Goal: Transaction & Acquisition: Purchase product/service

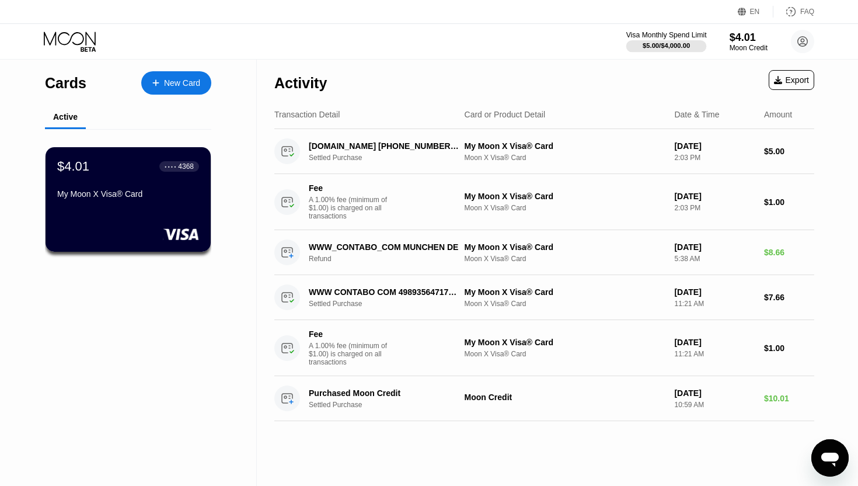
click at [665, 35] on div "Visa Monthly Spend Limit" at bounding box center [667, 35] width 81 height 8
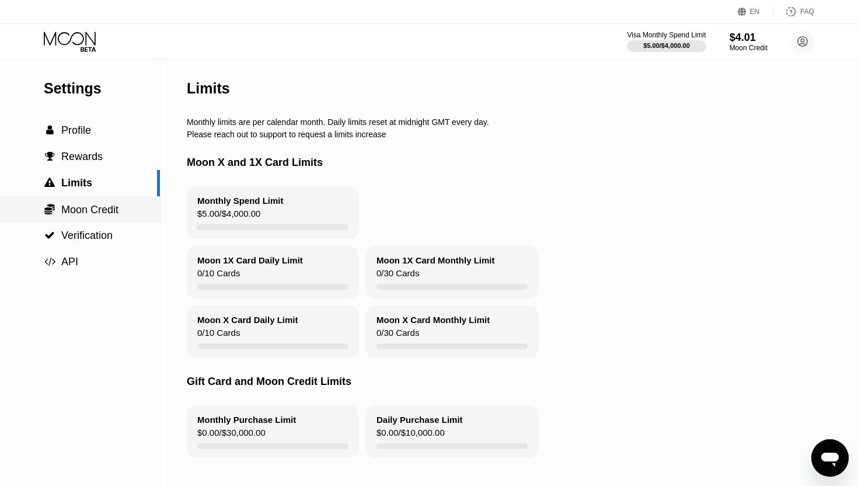
click at [78, 210] on span "Moon Credit" at bounding box center [89, 210] width 57 height 12
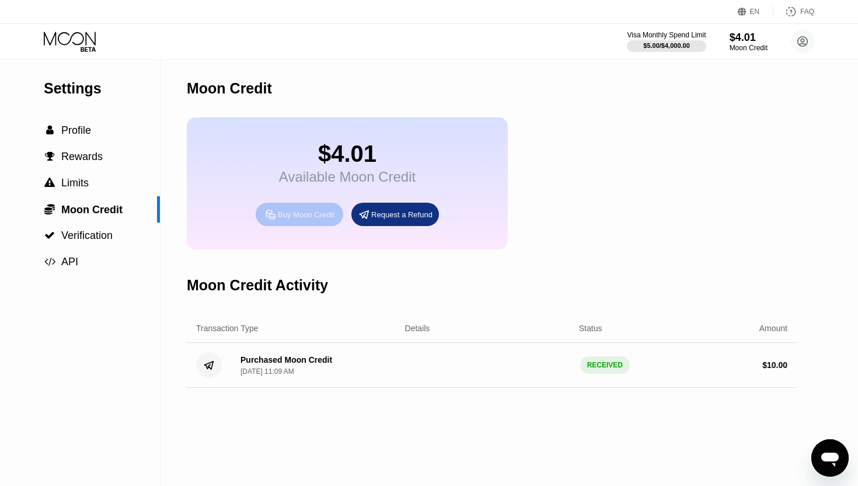
click at [308, 213] on div "Buy Moon Credit" at bounding box center [306, 215] width 57 height 10
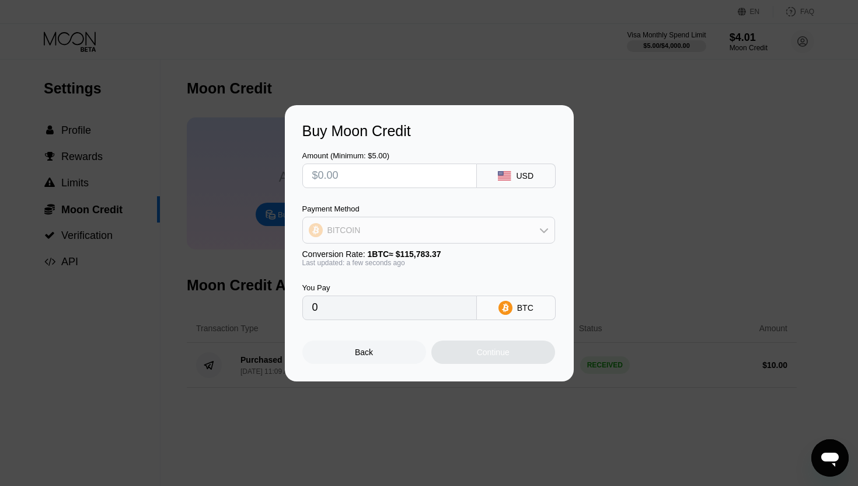
click at [363, 223] on div "BITCOIN" at bounding box center [429, 229] width 252 height 23
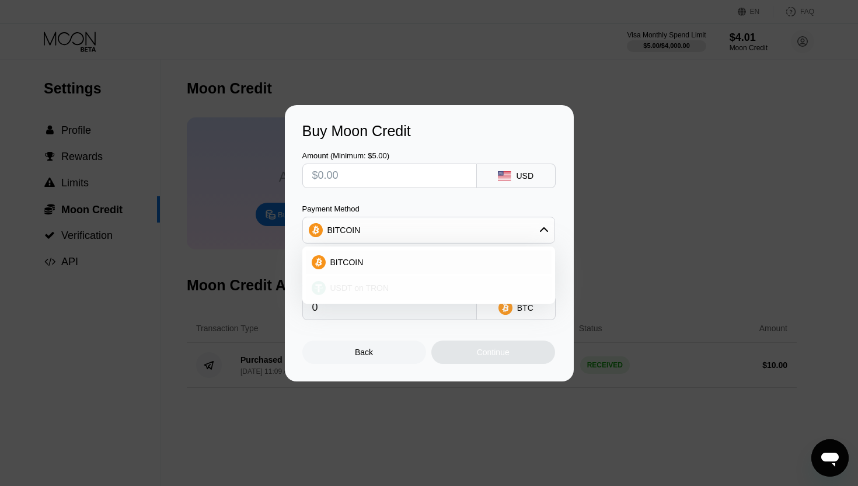
click at [357, 280] on div "USDT on TRON" at bounding box center [429, 287] width 246 height 23
type input "0.00"
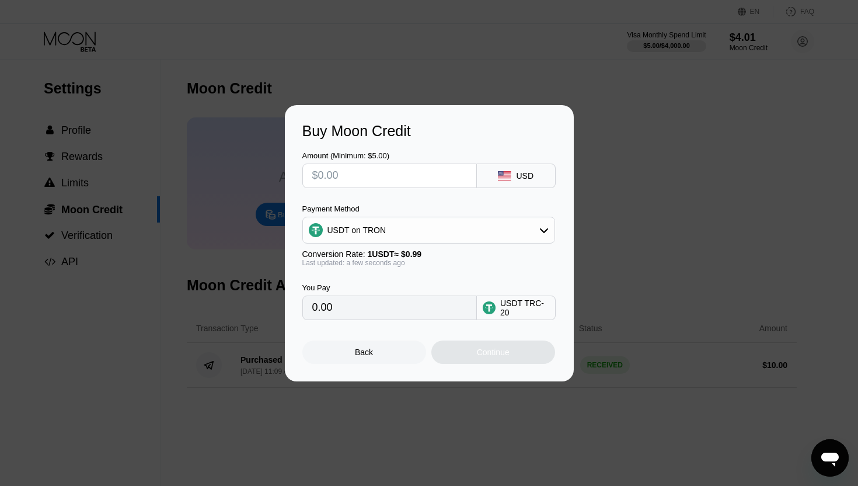
click at [384, 182] on input "text" at bounding box center [389, 175] width 155 height 23
type input "$1"
type input "1.01"
type input "$10"
type input "10.10"
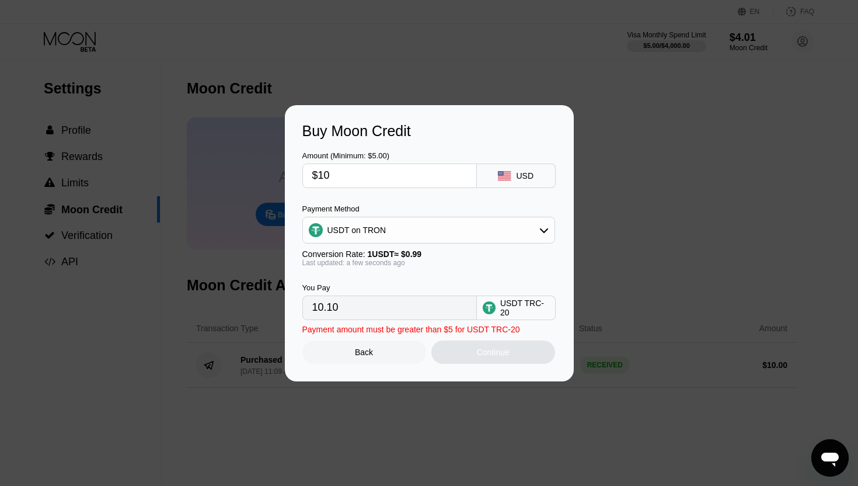
type input "$100"
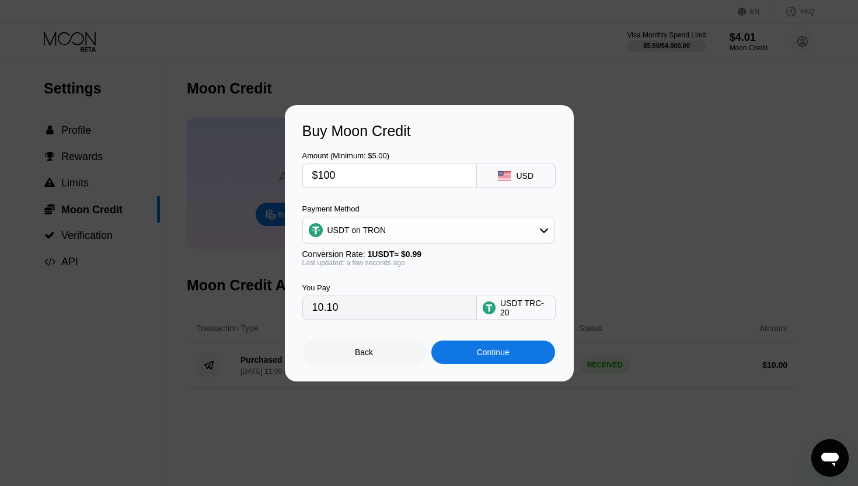
type input "101.01"
type input "$100"
click at [370, 353] on div "Back" at bounding box center [364, 351] width 18 height 9
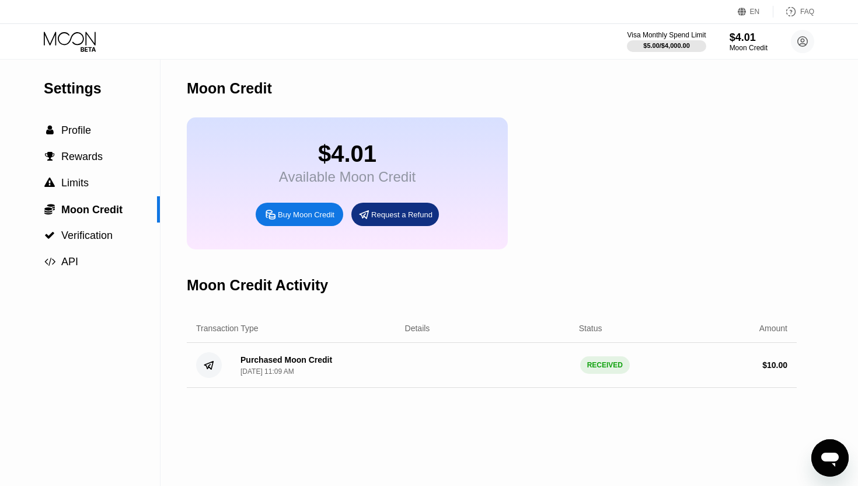
click at [60, 32] on icon at bounding box center [71, 42] width 54 height 20
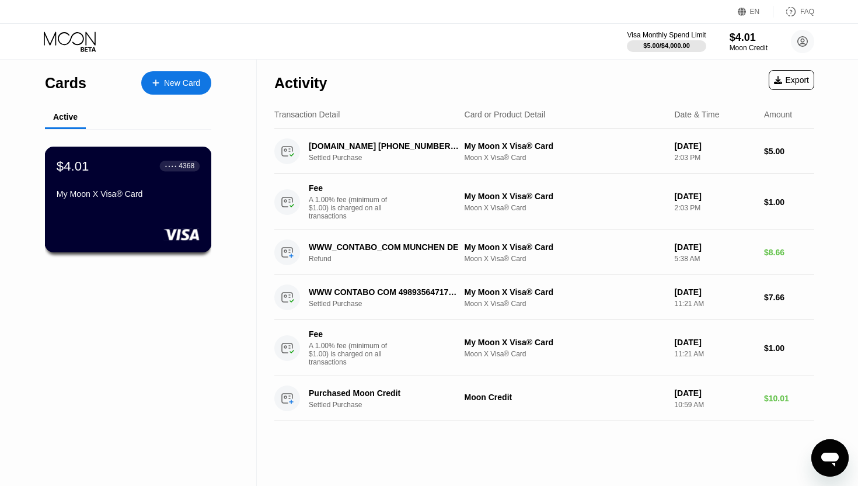
click at [139, 172] on div "$4.01 ● ● ● ● 4368" at bounding box center [128, 165] width 143 height 15
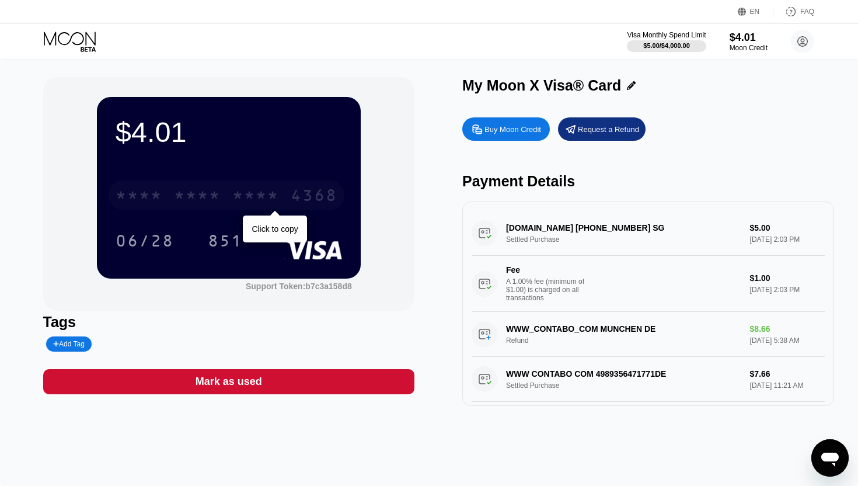
click at [214, 191] on div "* * * *" at bounding box center [197, 196] width 47 height 19
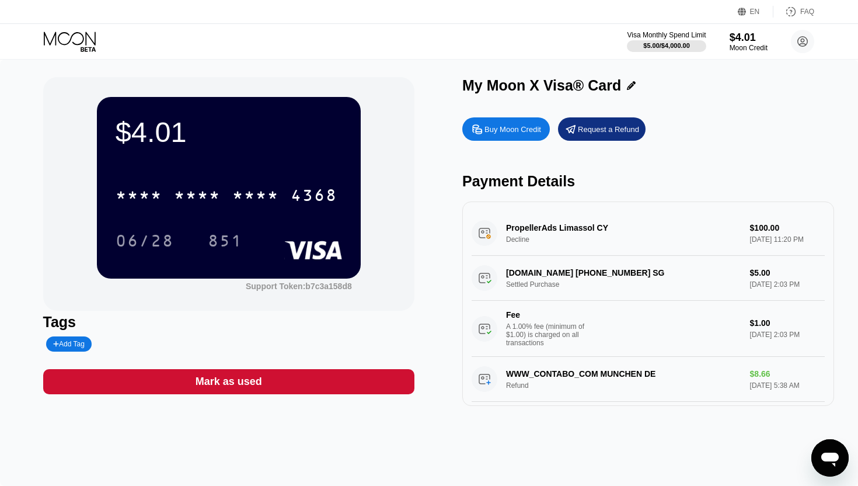
click at [509, 125] on div "Buy Moon Credit" at bounding box center [513, 129] width 57 height 10
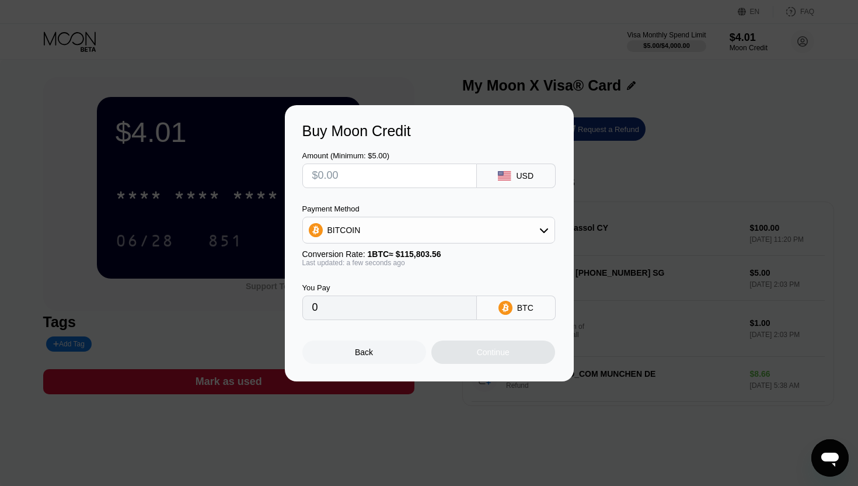
click at [398, 182] on input "text" at bounding box center [389, 175] width 155 height 23
type input "$1"
type input "0.00000864"
type input "$10"
type input "0.00008636"
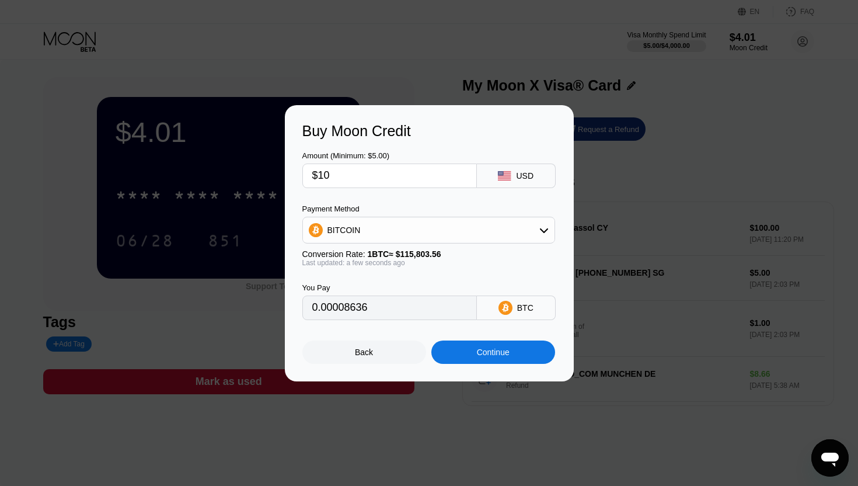
type input "$100"
type input "0.00086354"
type input "$100"
click at [410, 224] on div "BITCOIN" at bounding box center [429, 229] width 252 height 23
click at [372, 278] on div "USDT on TRON" at bounding box center [429, 287] width 246 height 23
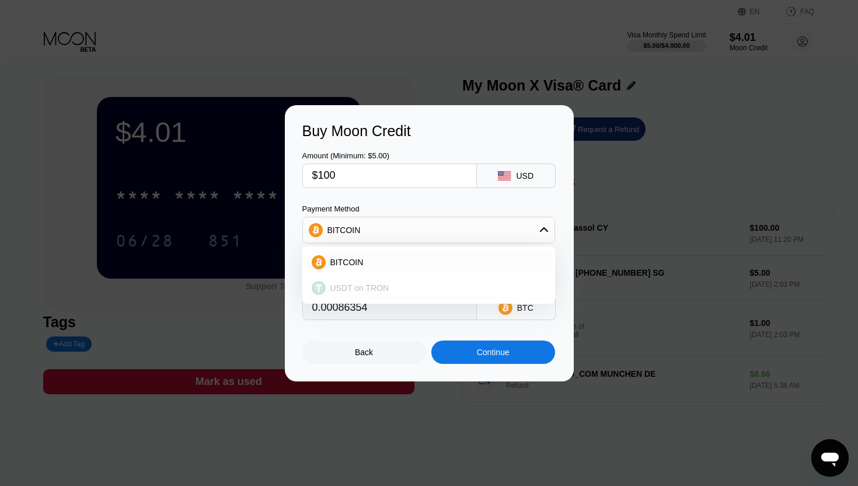
type input "101.01"
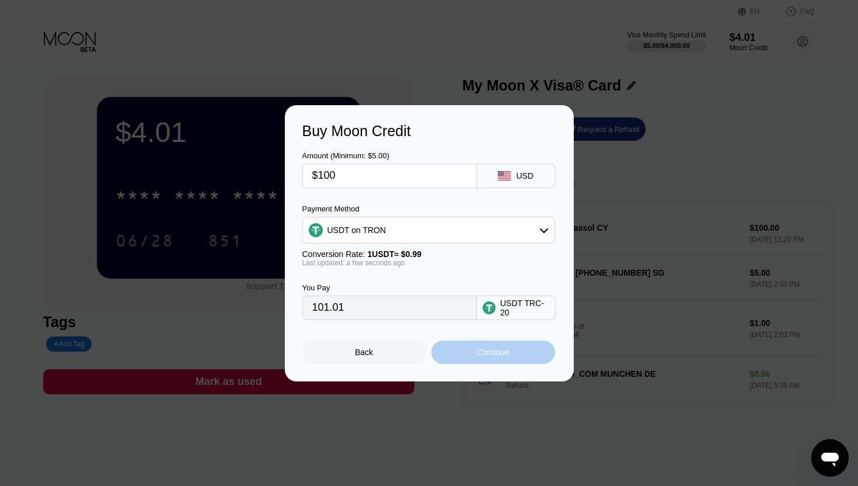
click at [462, 352] on div "Continue" at bounding box center [494, 351] width 124 height 23
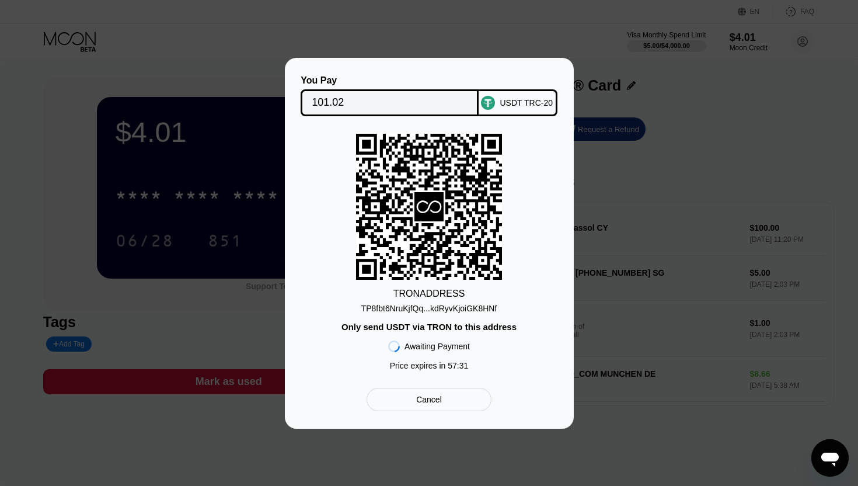
click at [433, 305] on div "TP8fbt6NruKjfQq...kdRyvKjoiGK8HNf" at bounding box center [429, 308] width 136 height 9
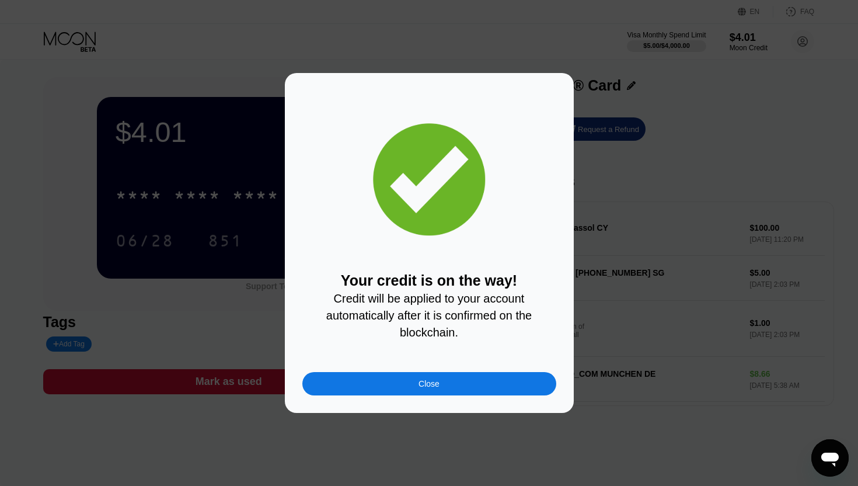
click at [420, 385] on div "Close" at bounding box center [429, 383] width 21 height 9
